Goal: Go to known website: Access a specific website the user already knows

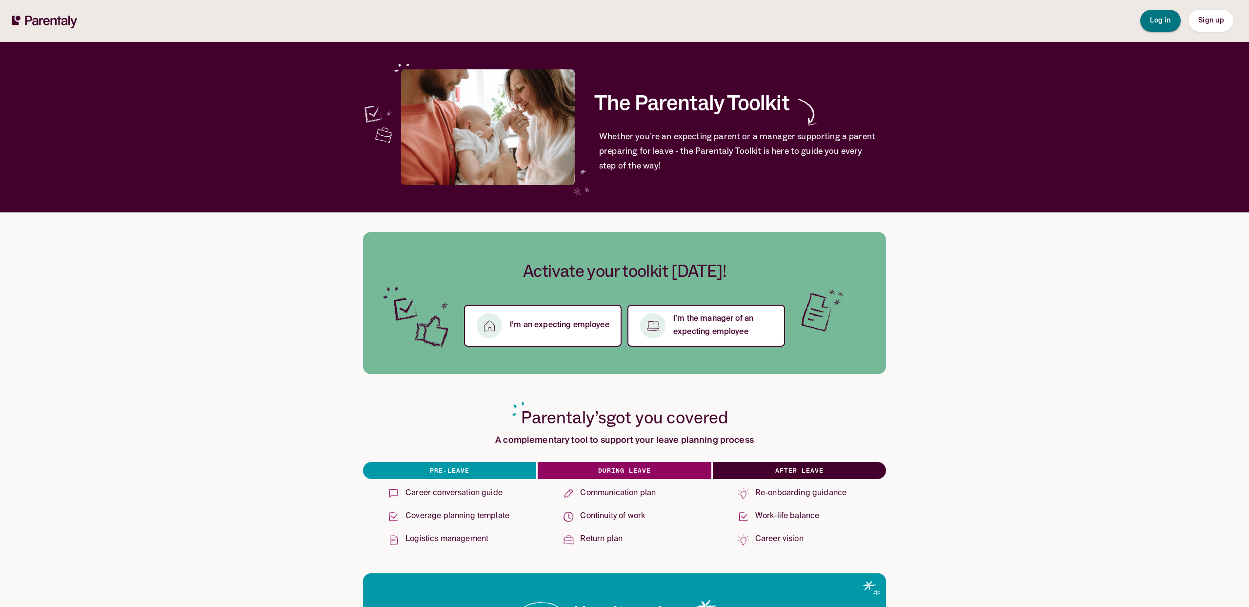
click at [1161, 21] on span "Log in" at bounding box center [1160, 20] width 21 height 7
